Goal: Task Accomplishment & Management: Manage account settings

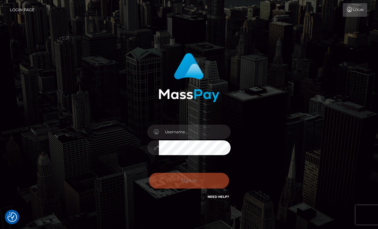
scroll to position [30, 0]
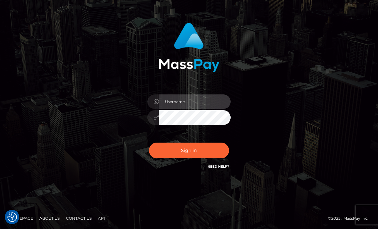
click at [207, 108] on input "text" at bounding box center [195, 101] width 72 height 14
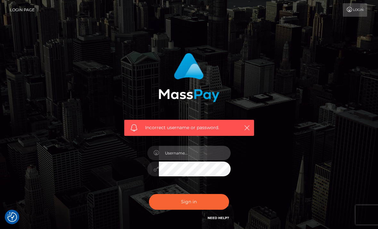
click at [197, 154] on input "text" at bounding box center [195, 153] width 72 height 14
type input "evelynncarr17@yahoo.lcom"
click at [207, 199] on button "Sign in" at bounding box center [189, 202] width 80 height 16
click at [207, 159] on input "text" at bounding box center [195, 153] width 72 height 14
type input "Evelynncarr17@yahoo.com"
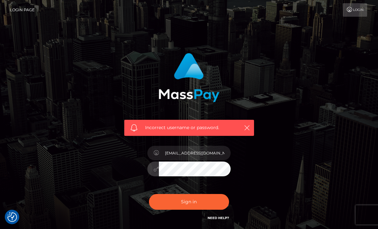
click at [206, 197] on button "Sign in" at bounding box center [189, 202] width 80 height 16
click at [204, 159] on input "text" at bounding box center [195, 153] width 72 height 14
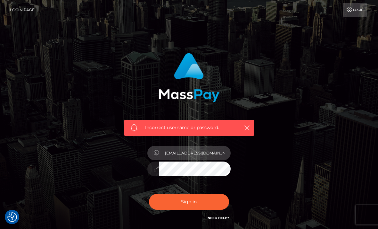
type input "evelynncarr17@yahoo.com"
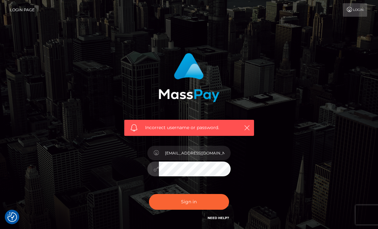
click at [196, 201] on button "Sign in" at bounding box center [189, 202] width 80 height 16
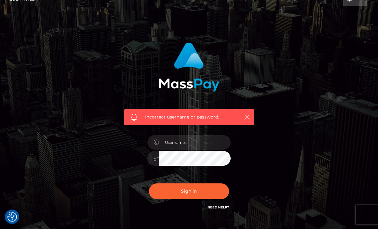
scroll to position [11, 0]
click at [216, 208] on link "Need Help?" at bounding box center [218, 207] width 21 height 4
click at [196, 141] on input "text" at bounding box center [195, 142] width 72 height 14
type input "R"
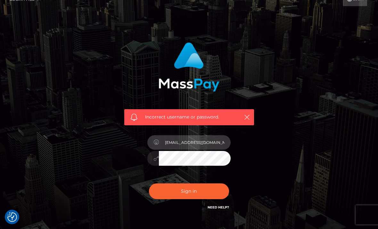
type input "evelynncarr17@yahoo.com"
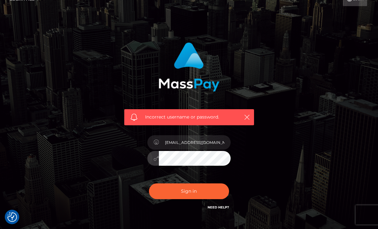
click at [197, 193] on button "Sign in" at bounding box center [189, 191] width 80 height 16
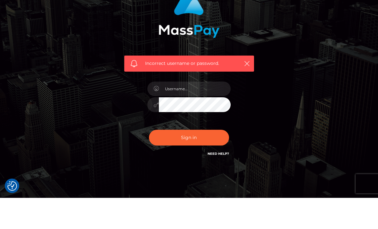
scroll to position [31, 0]
